Goal: Understand process/instructions: Learn how to perform a task or action

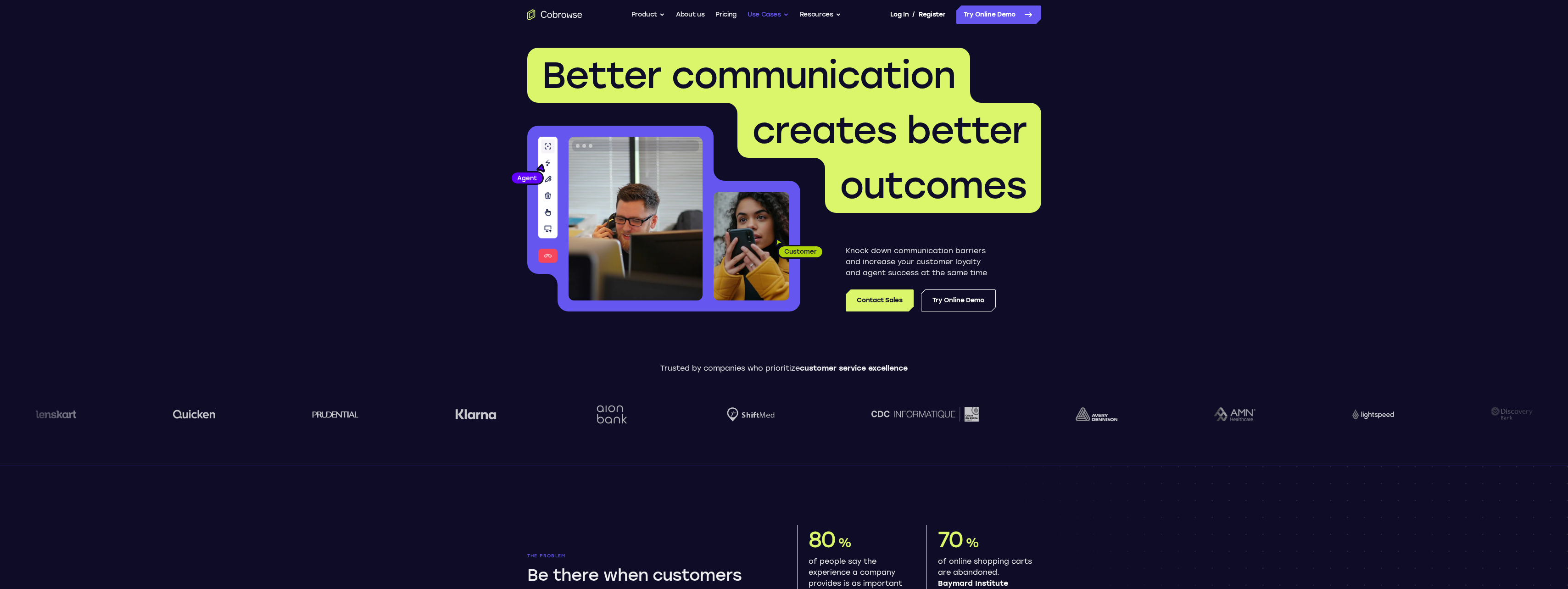
click at [775, 12] on button "Use Cases" at bounding box center [767, 15] width 41 height 18
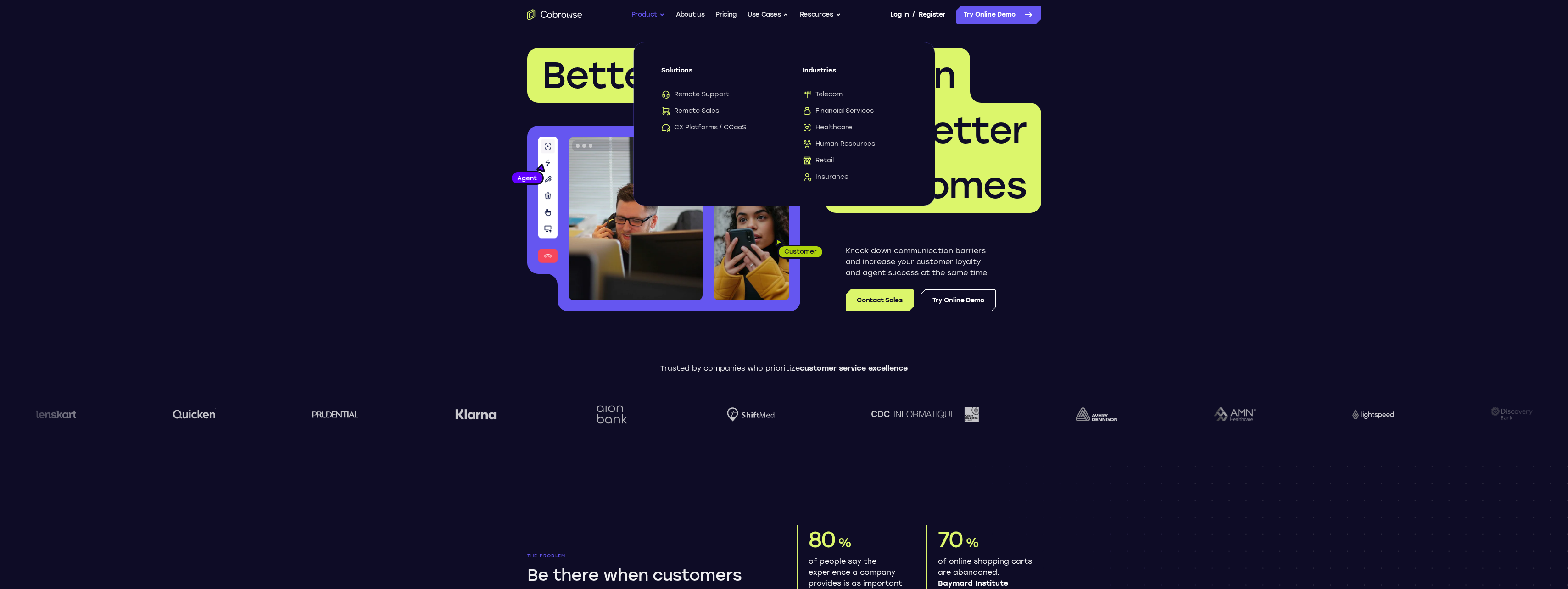
click at [651, 16] on button "Product" at bounding box center [648, 15] width 34 height 18
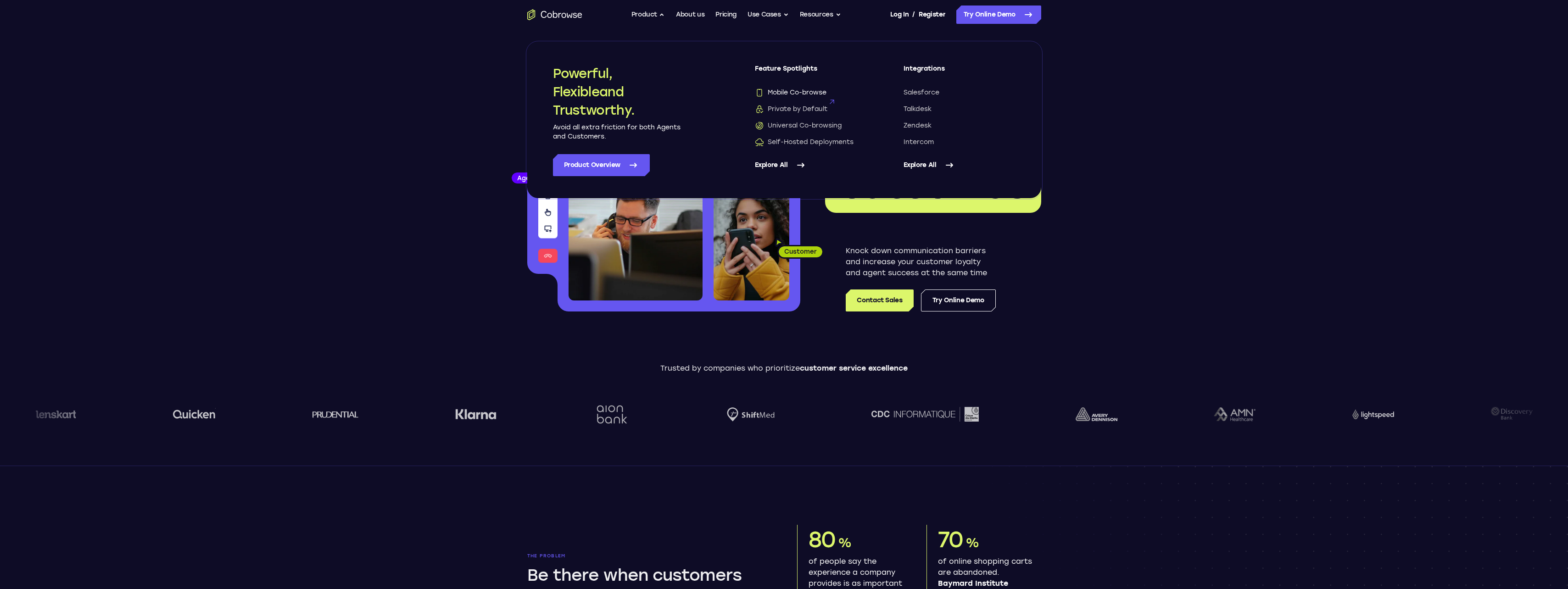
click at [795, 91] on span "Mobile Co-browse" at bounding box center [791, 93] width 72 height 9
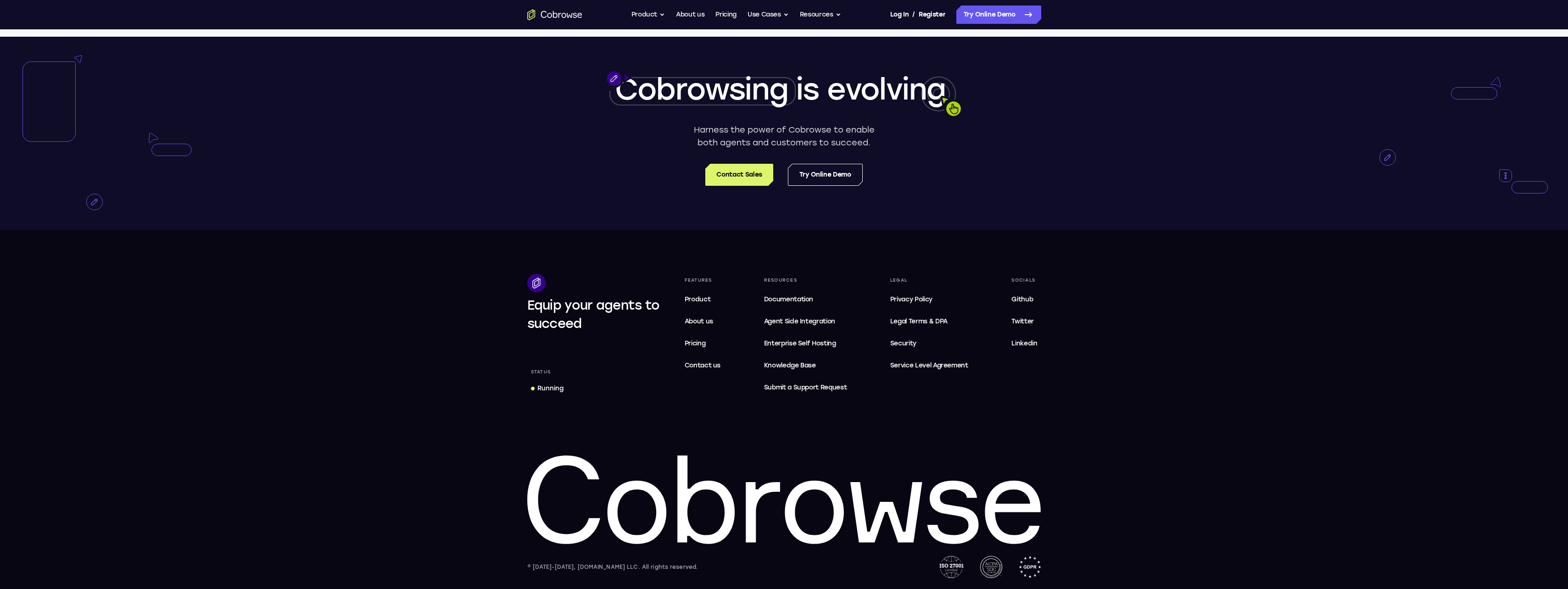
scroll to position [1790, 0]
click at [792, 294] on link "Documentation" at bounding box center [806, 300] width 90 height 18
click at [984, 15] on link "Try Online Demo" at bounding box center [999, 15] width 85 height 18
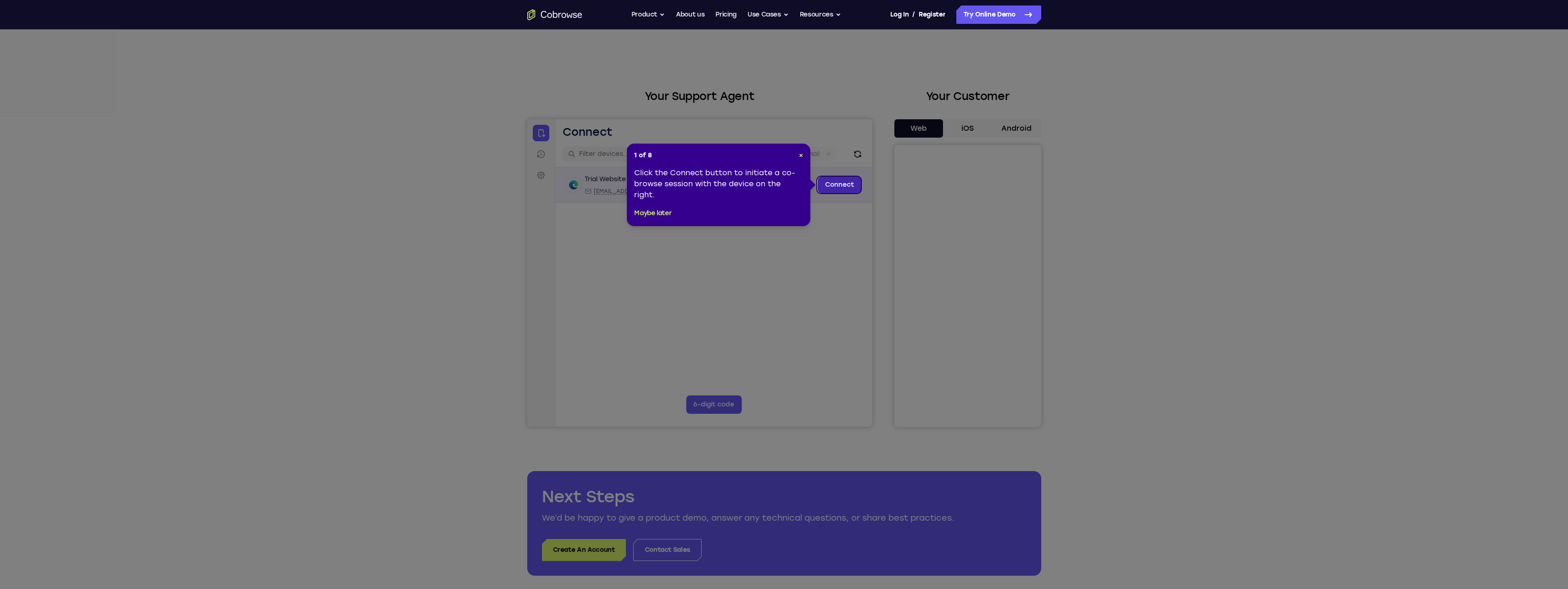
click at [835, 188] on link "Connect" at bounding box center [839, 185] width 43 height 17
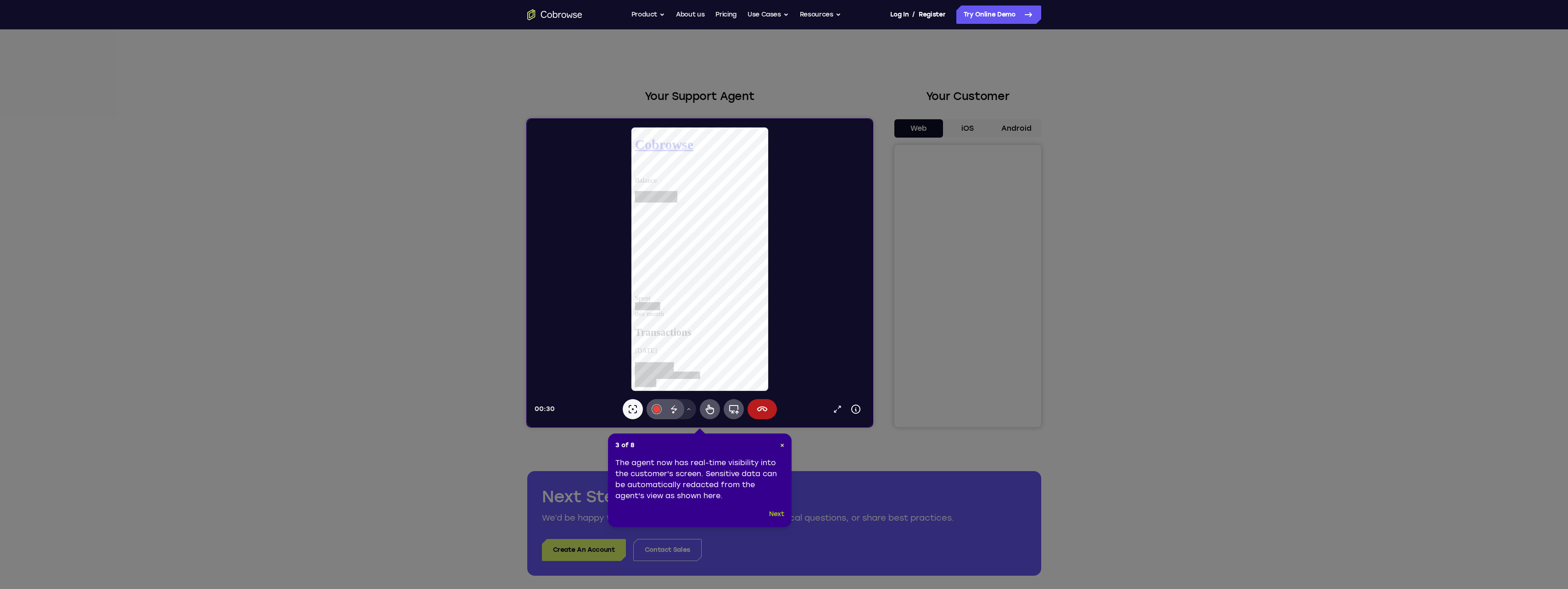
click at [776, 512] on button "Next" at bounding box center [776, 514] width 15 height 11
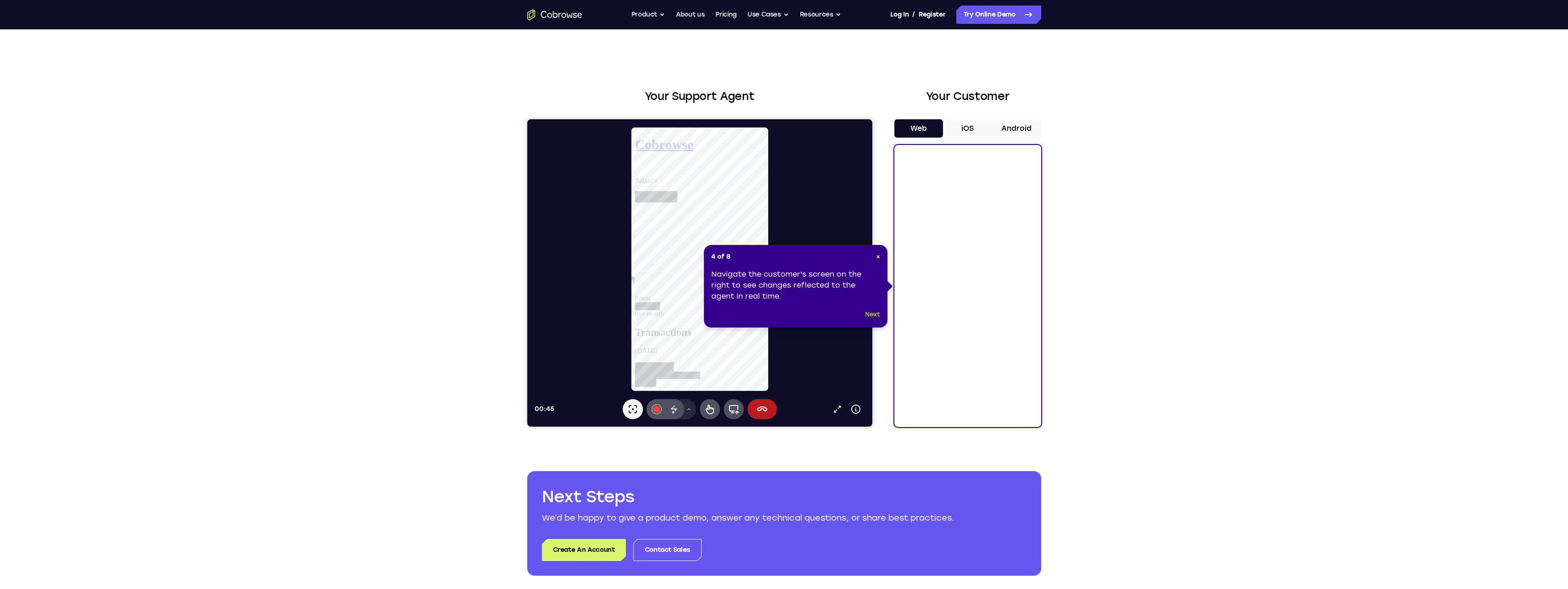
click at [871, 315] on button "Next" at bounding box center [873, 314] width 15 height 11
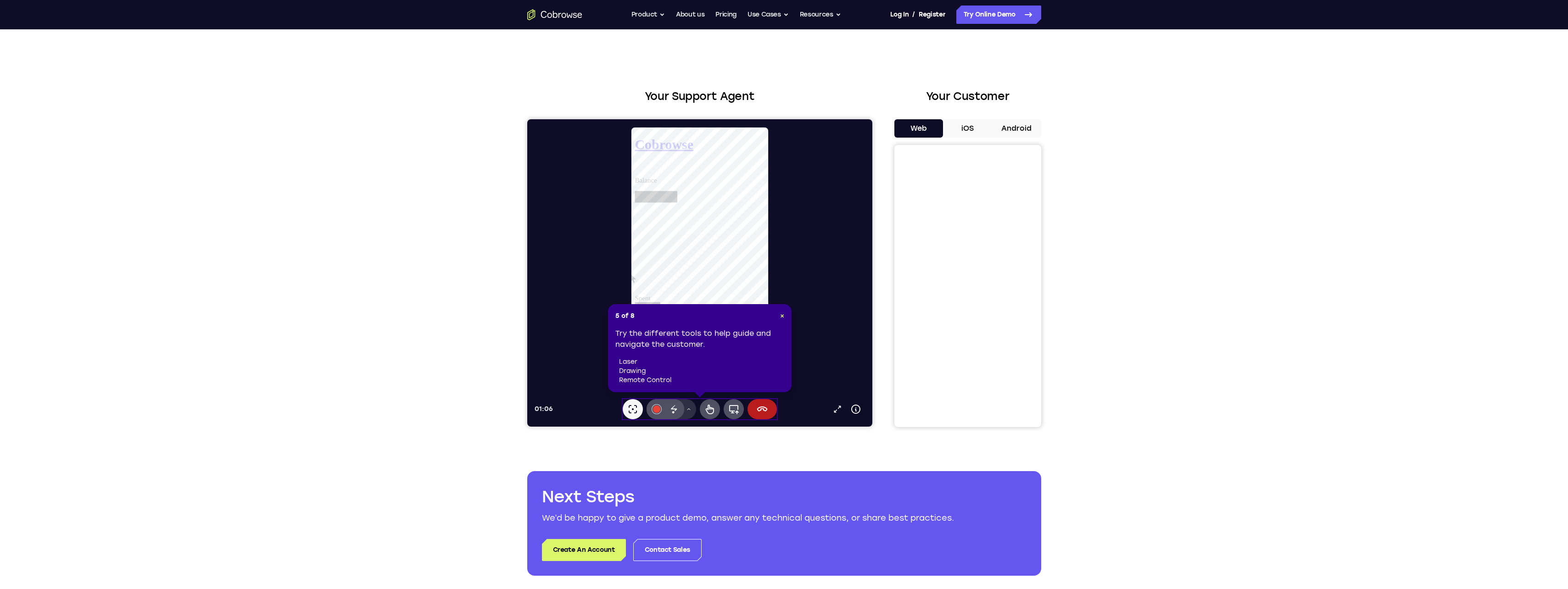
click at [688, 410] on icon at bounding box center [688, 409] width 6 height 6
click at [671, 414] on icon at bounding box center [673, 409] width 11 height 11
click at [655, 409] on div at bounding box center [656, 409] width 8 height 8
click at [687, 408] on icon at bounding box center [688, 409] width 6 height 6
click at [671, 407] on icon at bounding box center [673, 409] width 11 height 11
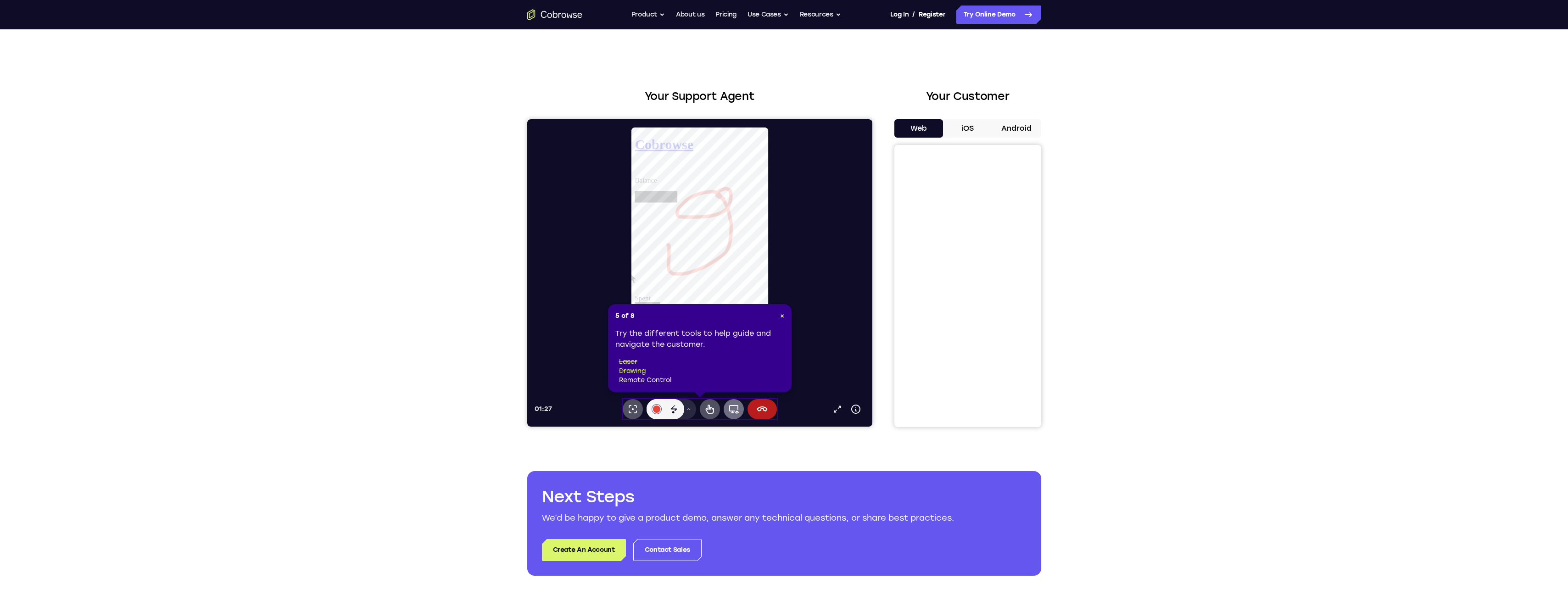
click at [730, 410] on icon at bounding box center [733, 409] width 11 height 11
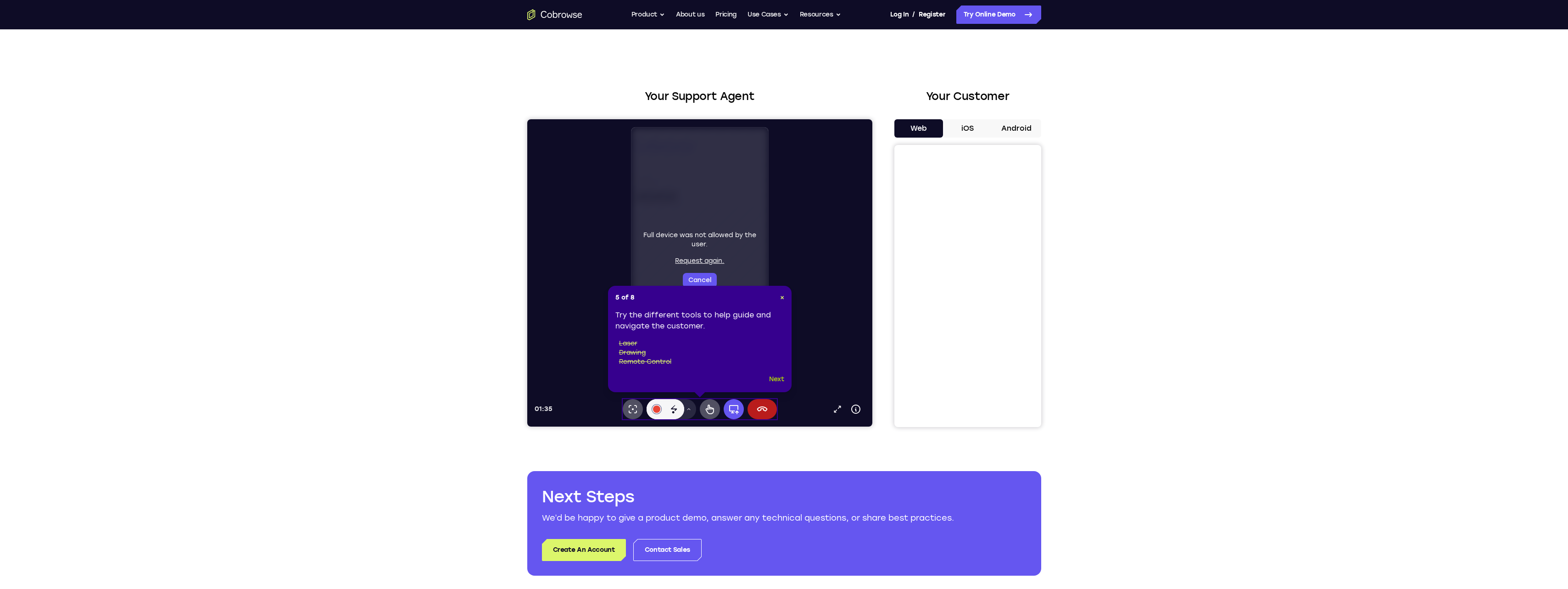
click at [778, 377] on button "Next" at bounding box center [776, 379] width 15 height 11
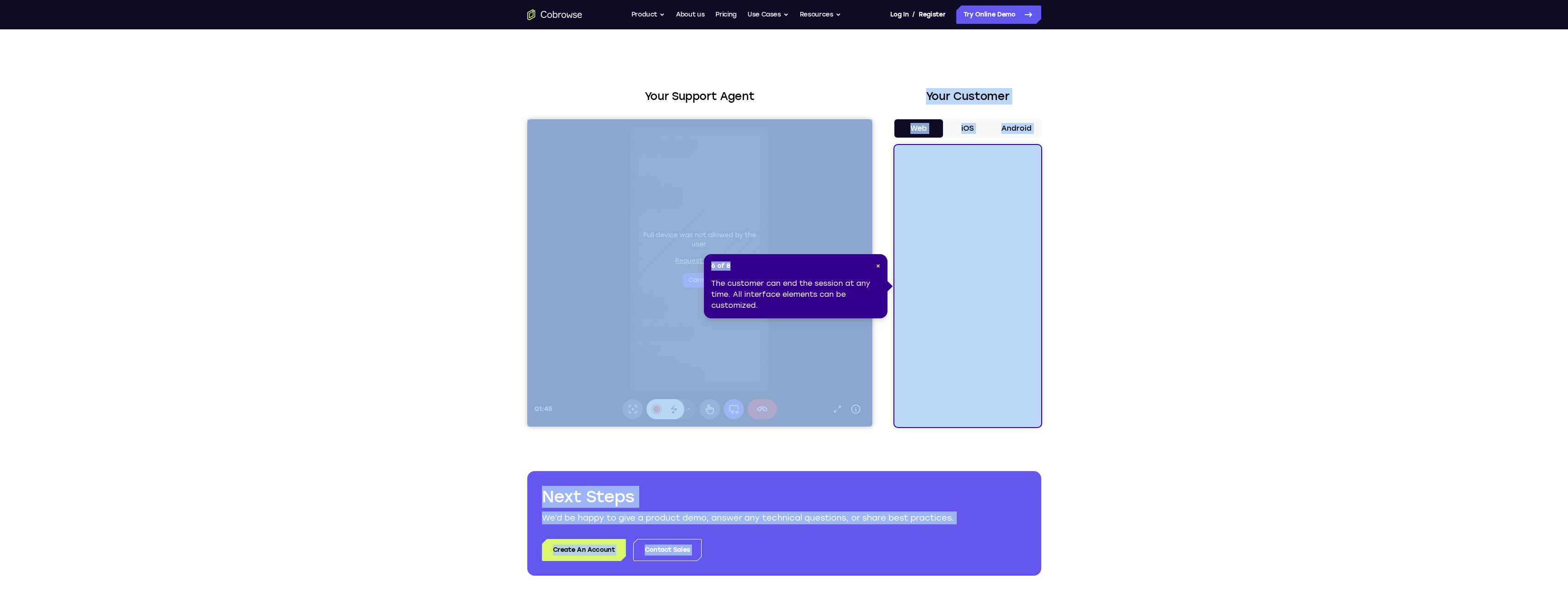
drag, startPoint x: 1302, startPoint y: 383, endPoint x: 832, endPoint y: 374, distance: 470.1
click at [1164, 349] on div "Your Support Agent Your Customer Web iOS Android Next Steps We’d be happy to gi…" at bounding box center [784, 331] width 1568 height 605
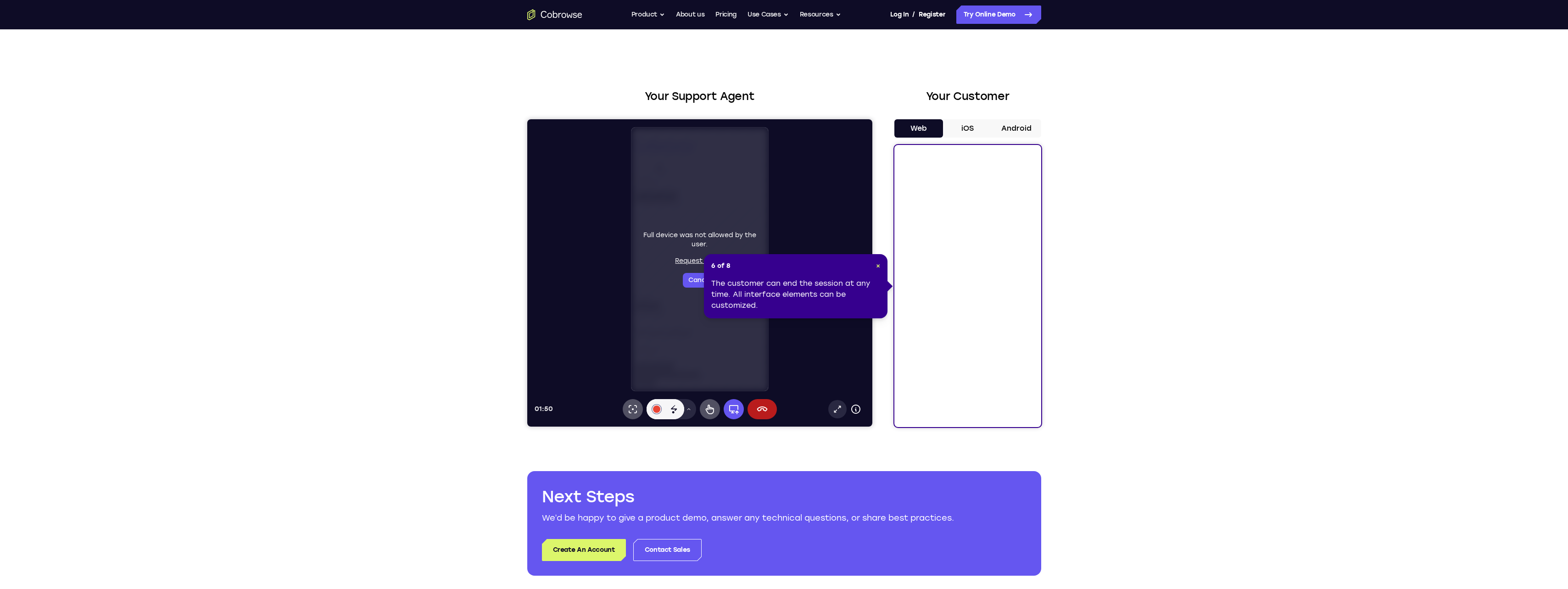
click at [836, 410] on icon at bounding box center [837, 409] width 9 height 9
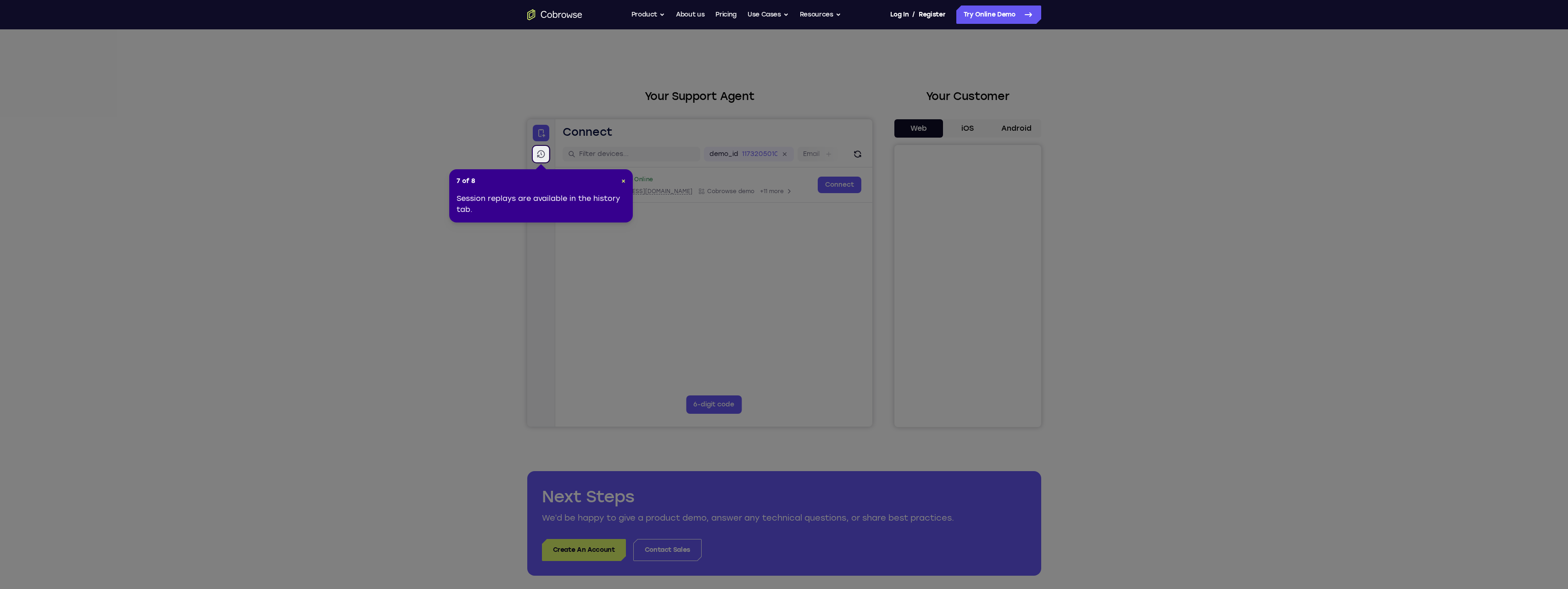
click at [539, 154] on icon at bounding box center [540, 154] width 9 height 9
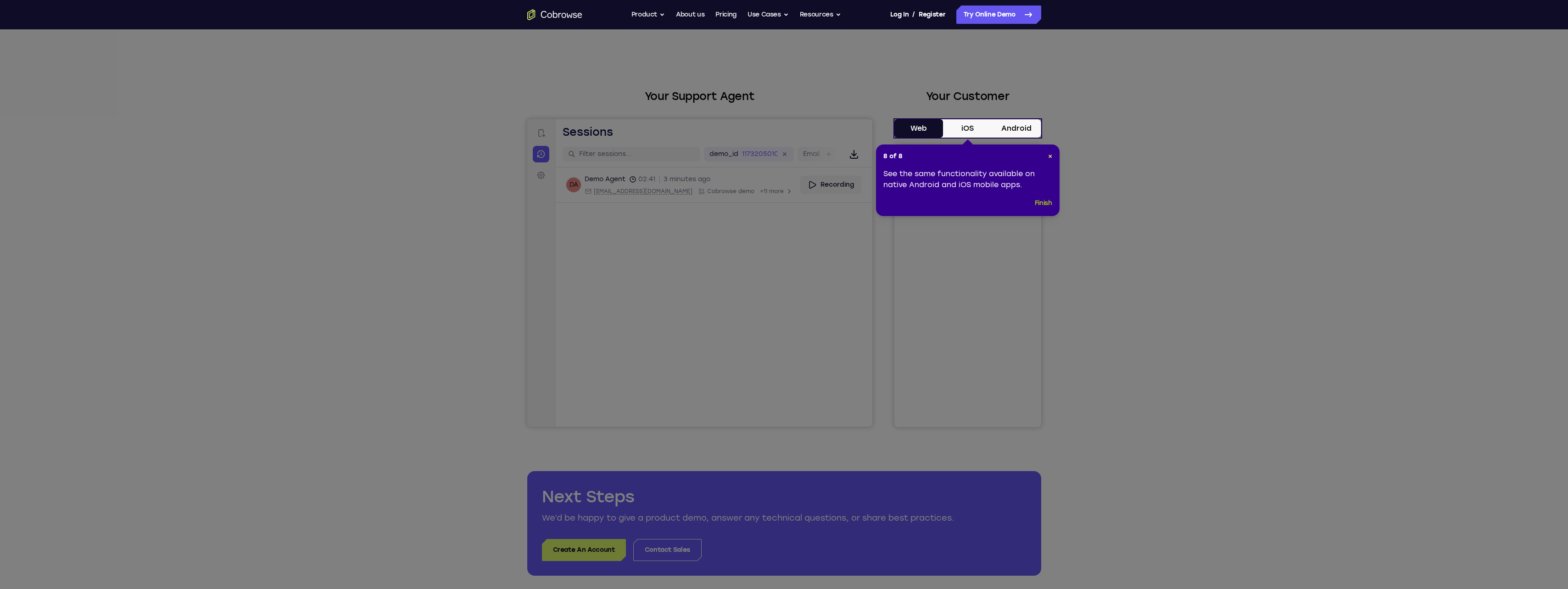
click at [1046, 201] on button "Finish" at bounding box center [1043, 203] width 18 height 11
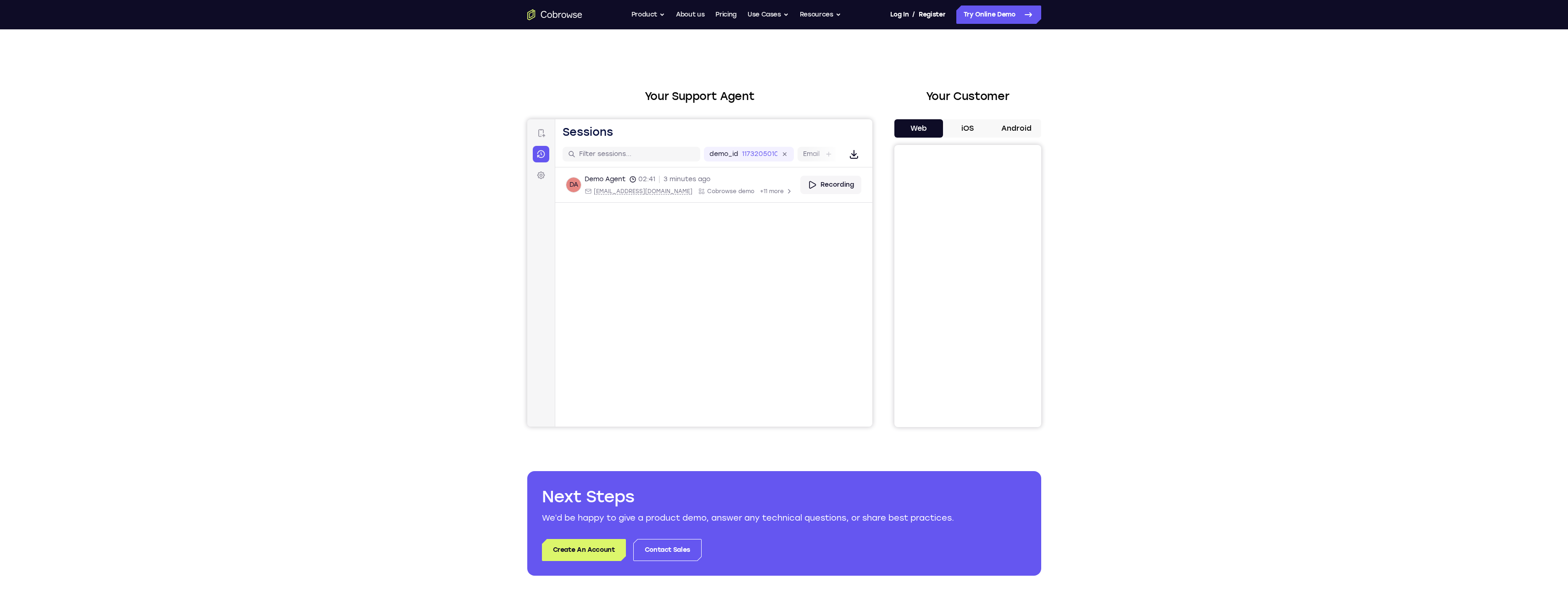
click at [973, 127] on button "iOS" at bounding box center [967, 128] width 49 height 18
click at [1020, 128] on button "Android" at bounding box center [1016, 128] width 49 height 18
